Goal: Transaction & Acquisition: Purchase product/service

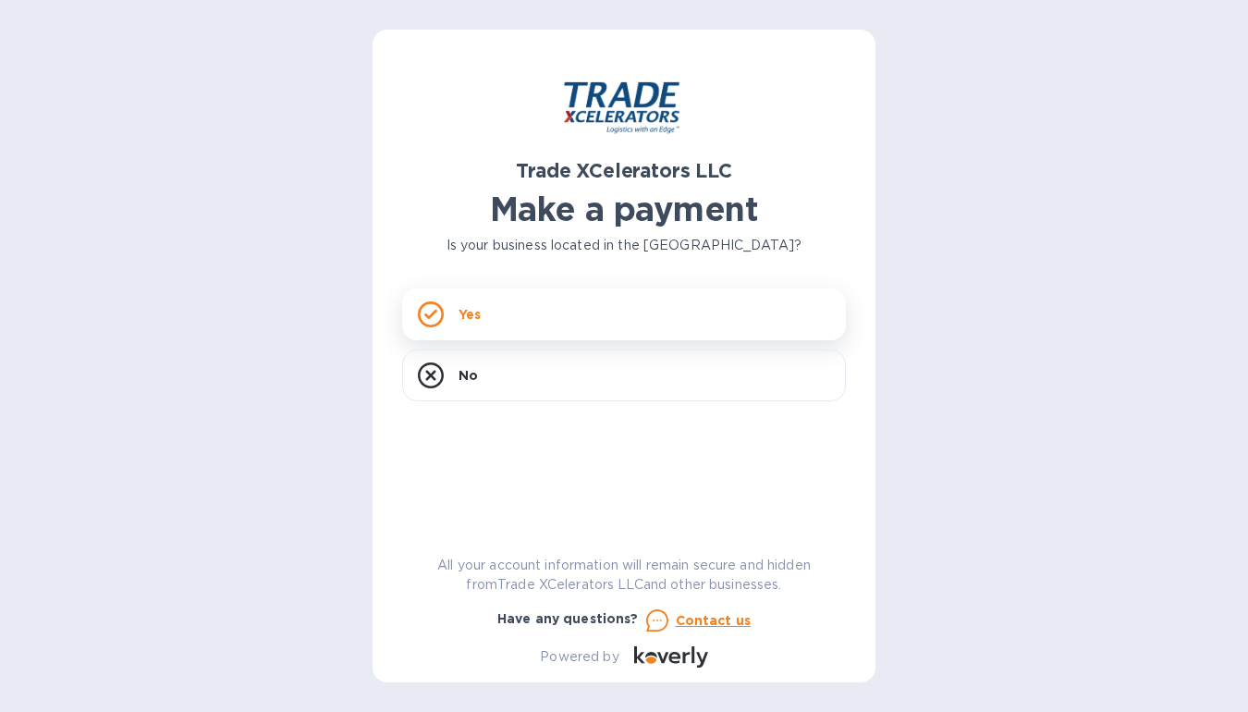
click at [470, 313] on p "Yes" at bounding box center [470, 314] width 22 height 18
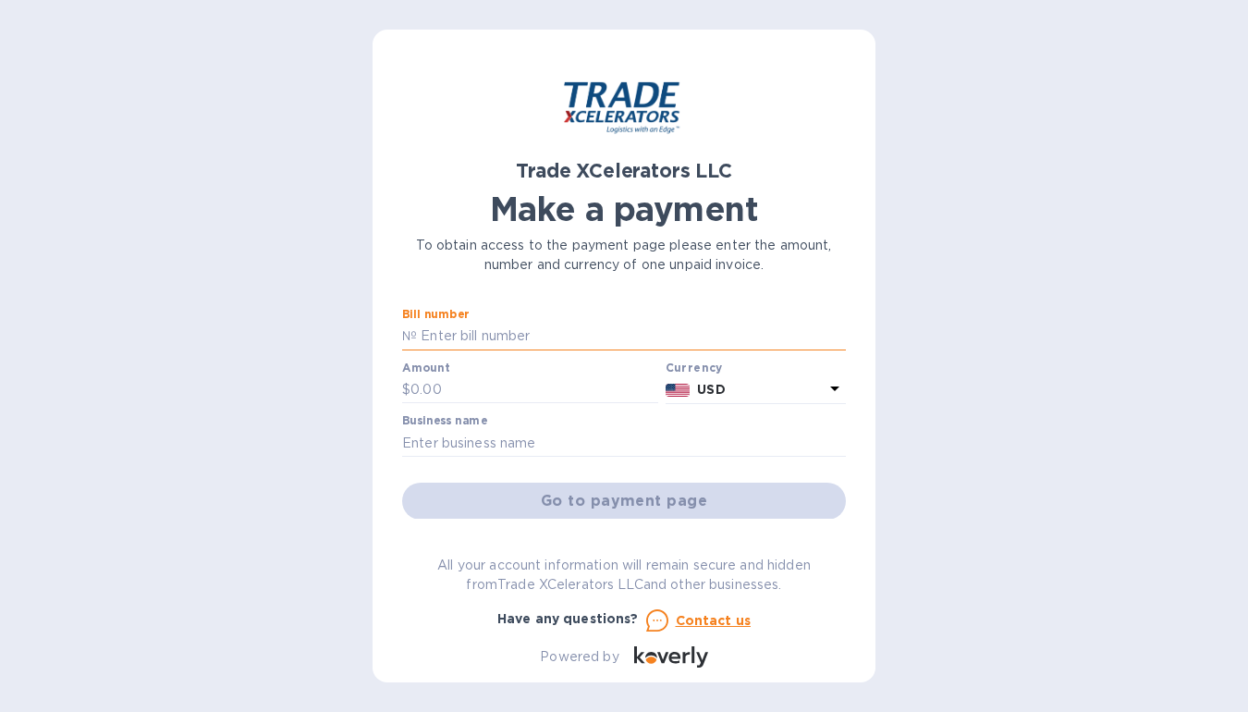
click at [489, 331] on input "text" at bounding box center [631, 337] width 429 height 28
click at [515, 441] on input "text" at bounding box center [624, 443] width 444 height 28
click at [558, 335] on input "text" at bounding box center [631, 337] width 429 height 28
type input "7506626-1"
click at [463, 386] on input "text" at bounding box center [534, 390] width 248 height 28
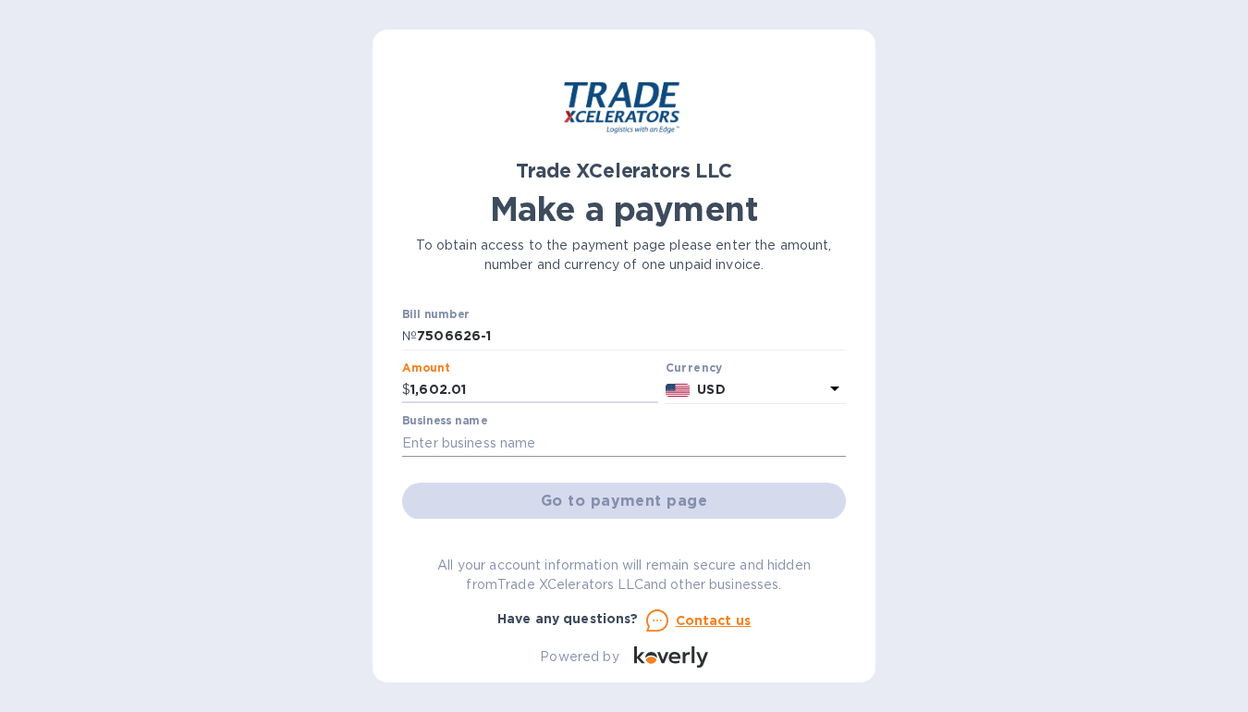
type input "1,602.01"
click at [555, 440] on input "text" at bounding box center [624, 443] width 444 height 28
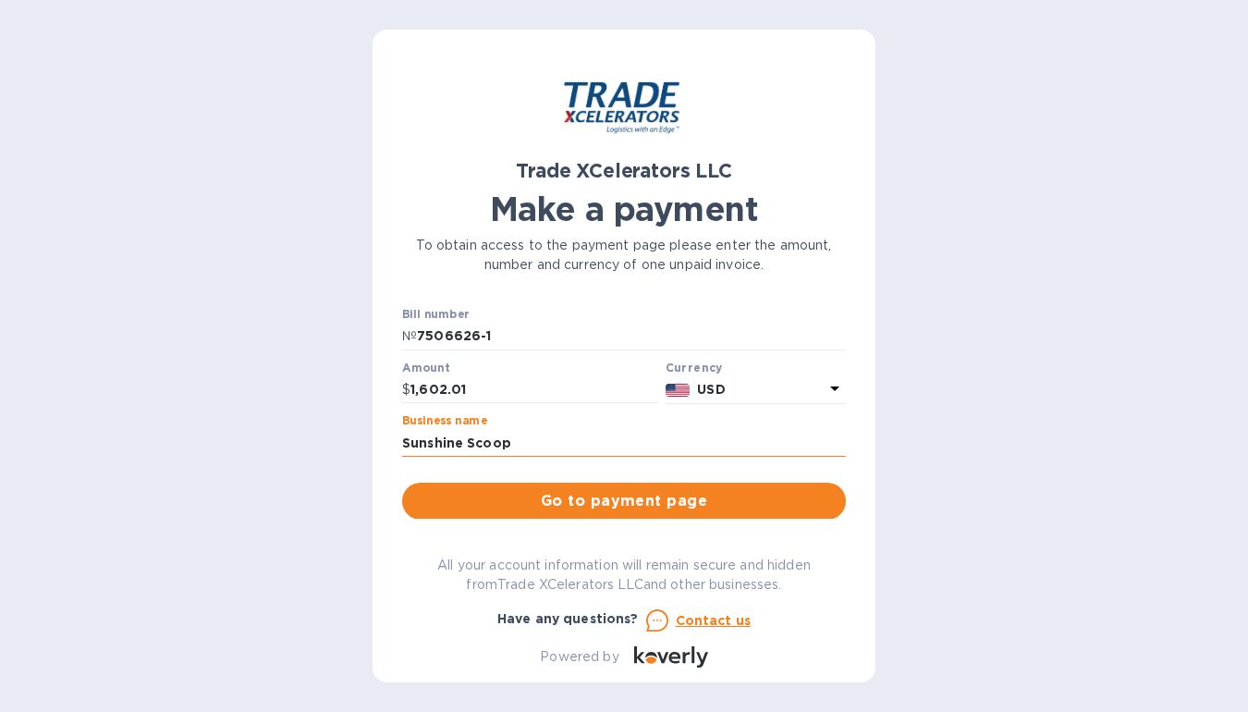
type input "Sunshine Scoops"
drag, startPoint x: 532, startPoint y: 436, endPoint x: 330, endPoint y: 436, distance: 201.5
click at [330, 436] on div "Trade XCelerators LLC Make a payment To obtain access to the payment page pleas…" at bounding box center [624, 356] width 1248 height 712
drag, startPoint x: 411, startPoint y: 442, endPoint x: 373, endPoint y: 445, distance: 38.9
click at [373, 444] on div "Trade XCelerators LLC Make a payment To obtain access to the payment page pleas…" at bounding box center [624, 356] width 503 height 653
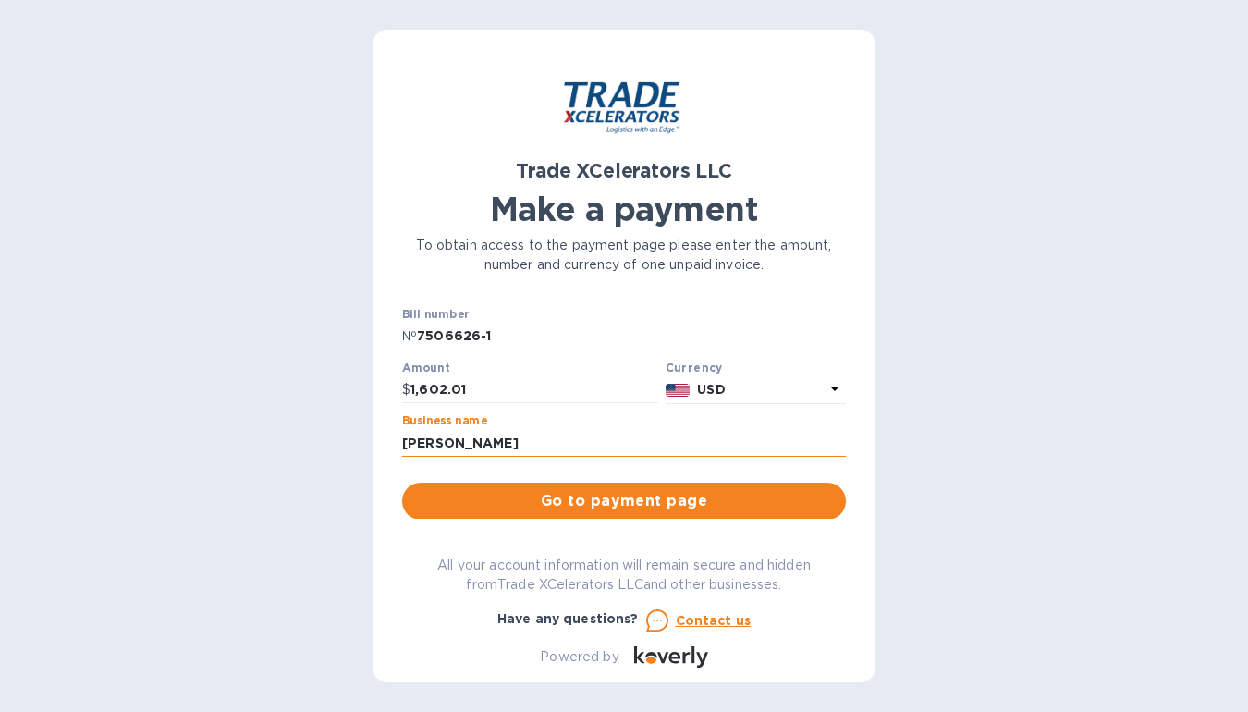
click at [621, 450] on input "[PERSON_NAME]" at bounding box center [624, 443] width 444 height 28
type input "[PERSON_NAME]"
click at [631, 508] on span "Go to payment page" at bounding box center [624, 501] width 414 height 22
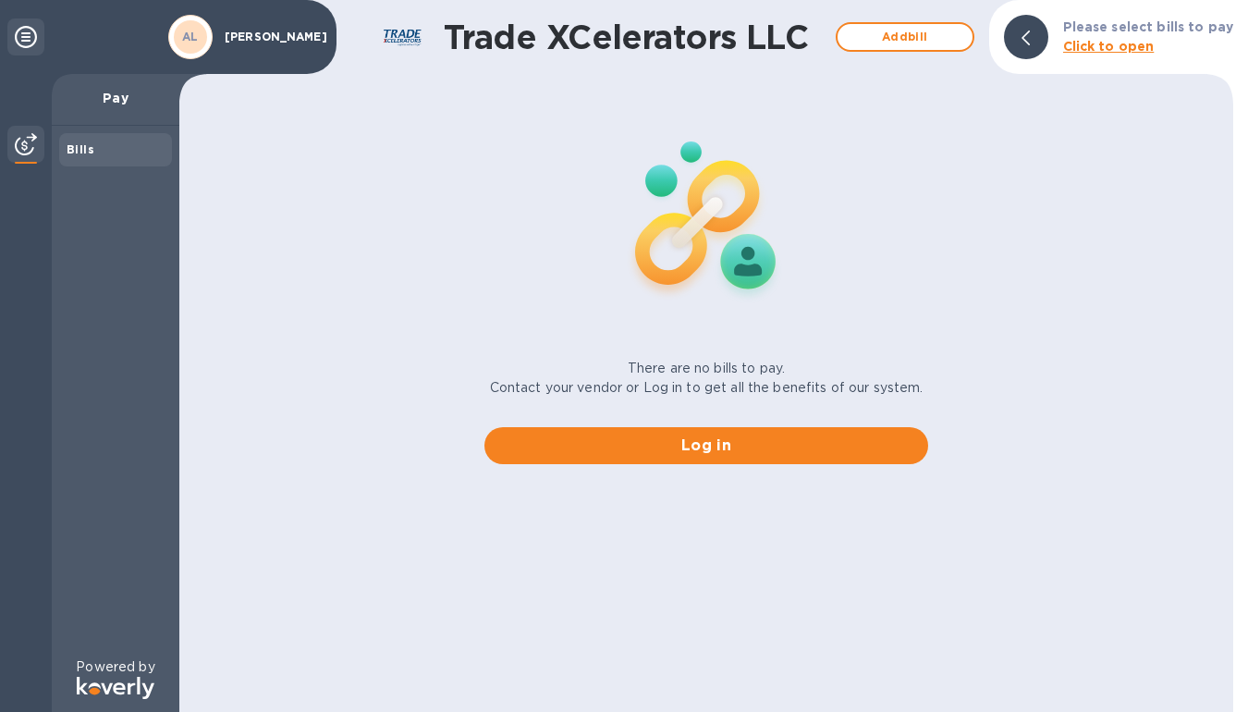
click at [106, 149] on div "Bills" at bounding box center [116, 150] width 98 height 18
drag, startPoint x: 653, startPoint y: 439, endPoint x: 226, endPoint y: 168, distance: 505.8
click at [227, 174] on div "There are no bills to pay. Contact your vendor or Log in to get all the benefit…" at bounding box center [706, 280] width 1069 height 398
click at [195, 33] on b "AL" at bounding box center [190, 37] width 17 height 14
click at [22, 32] on icon at bounding box center [26, 37] width 22 height 22
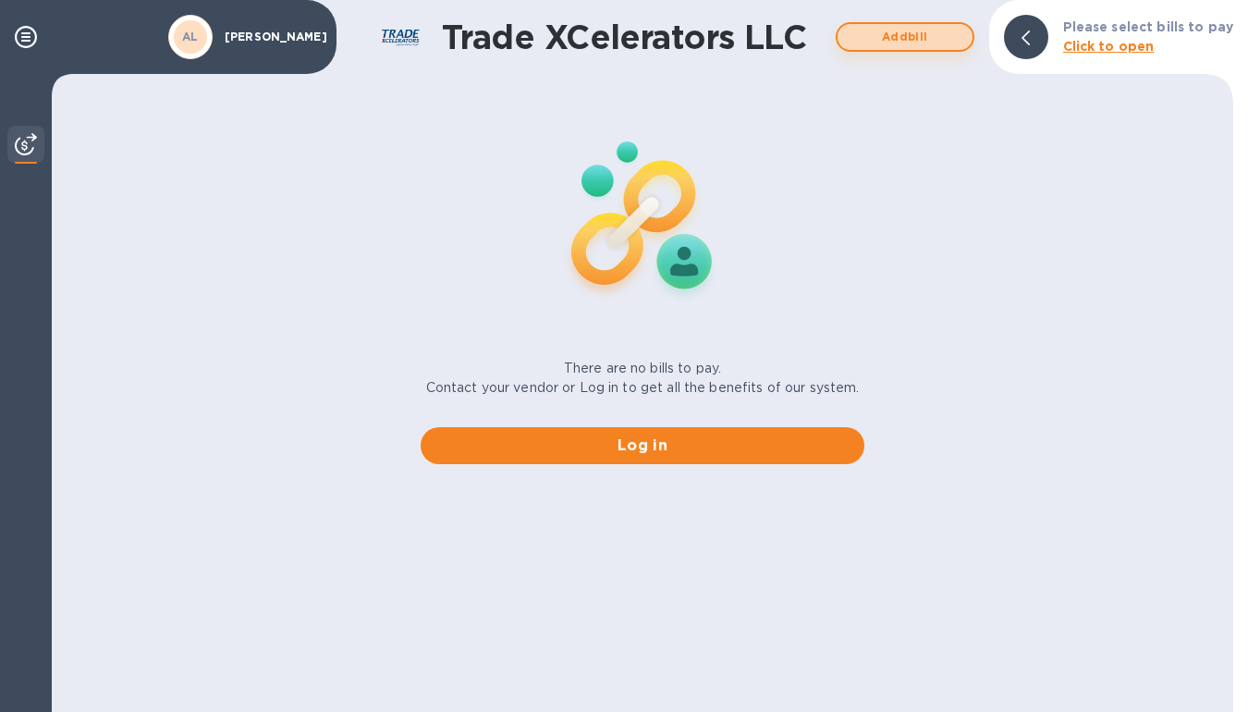
click at [911, 39] on span "Add bill" at bounding box center [904, 37] width 105 height 22
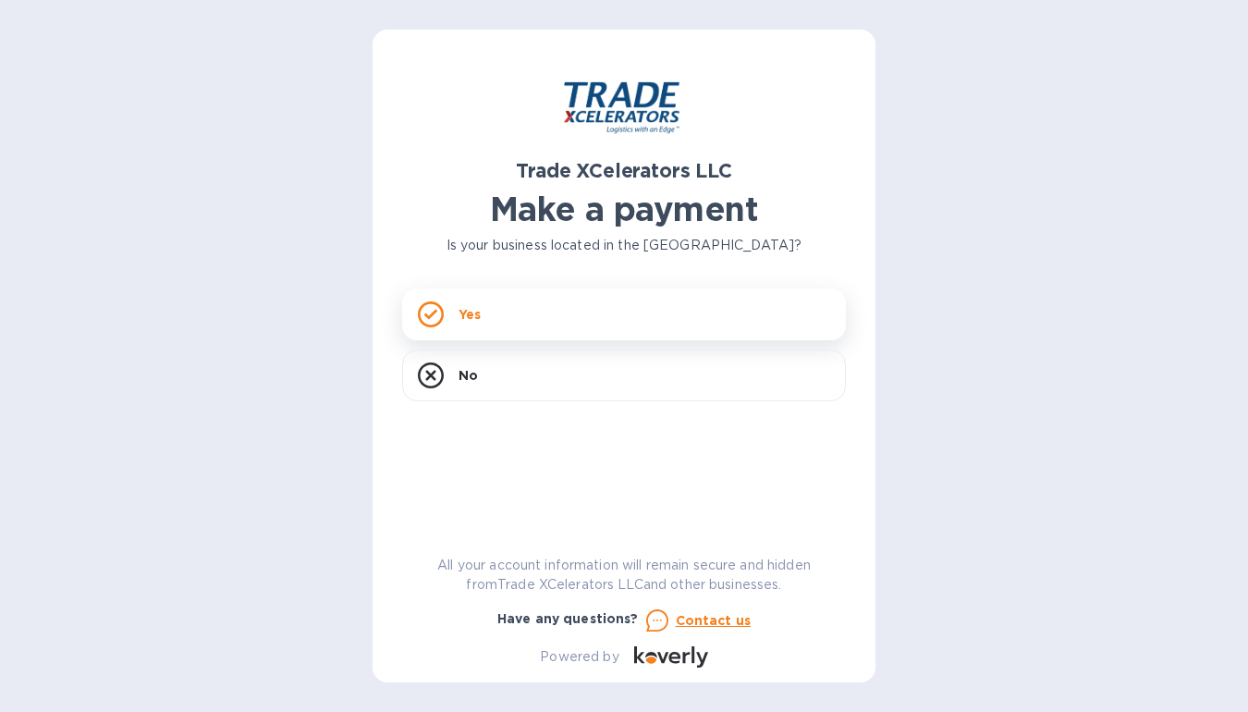
click at [543, 318] on div "Yes" at bounding box center [624, 314] width 444 height 52
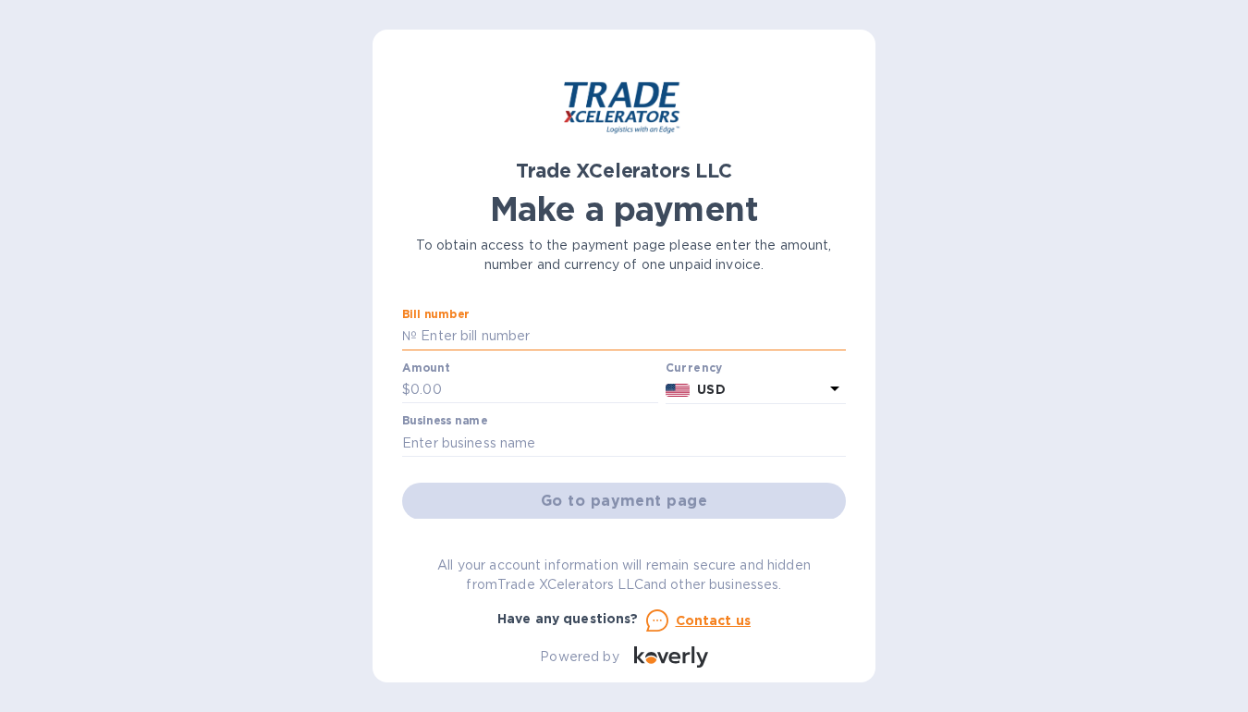
click at [535, 337] on input "text" at bounding box center [631, 337] width 429 height 28
